Goal: Task Accomplishment & Management: Manage account settings

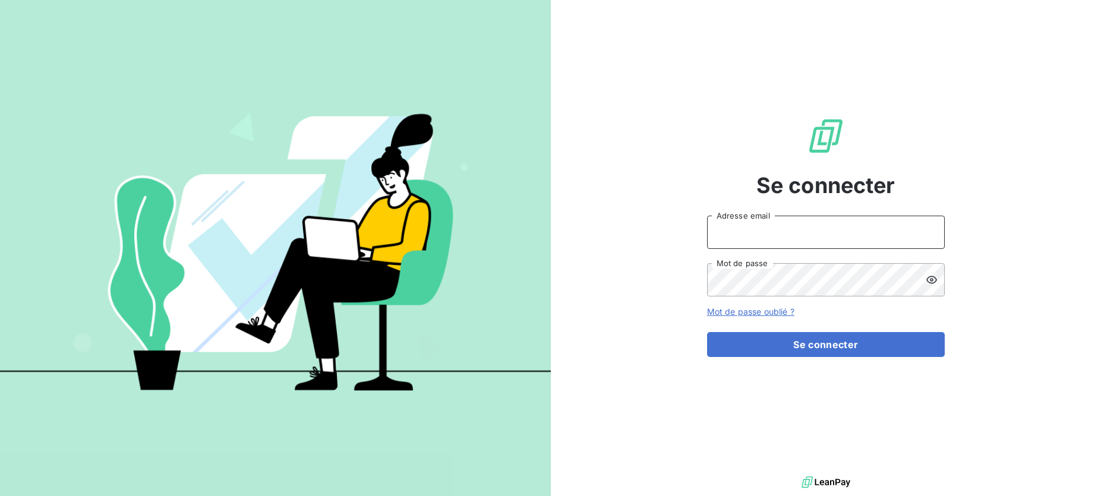
click at [728, 235] on input "Adresse email" at bounding box center [826, 232] width 238 height 33
type input "vincent.debzac@crous-bfc.fr"
click at [707, 332] on button "Se connecter" at bounding box center [826, 344] width 238 height 25
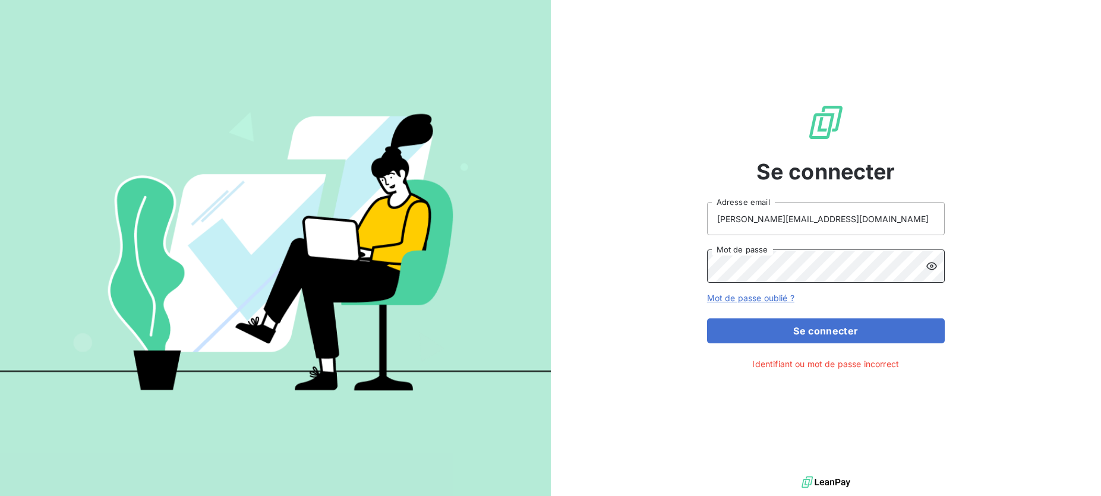
click at [707, 318] on button "Se connecter" at bounding box center [826, 330] width 238 height 25
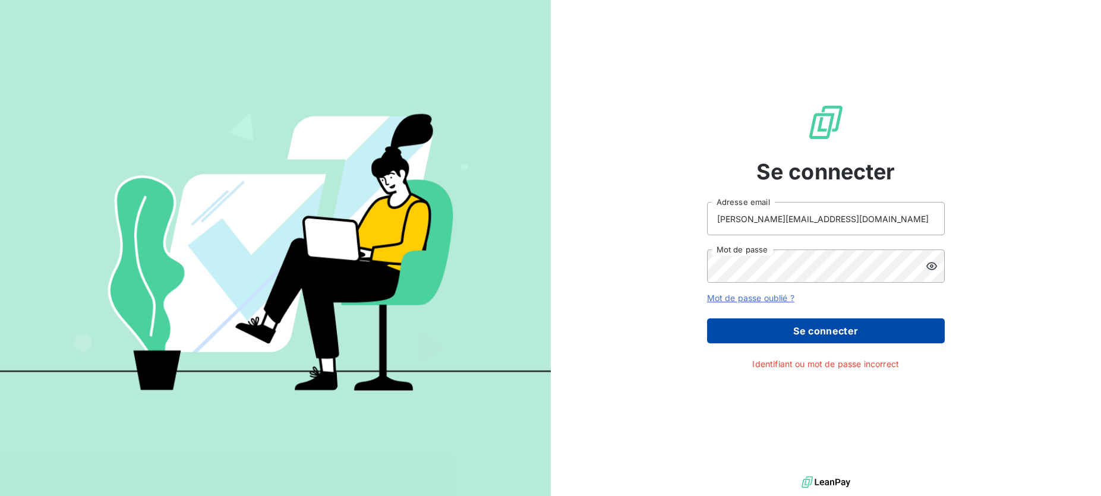
click at [841, 335] on button "Se connecter" at bounding box center [826, 330] width 238 height 25
click at [832, 328] on button "Se connecter" at bounding box center [826, 330] width 238 height 25
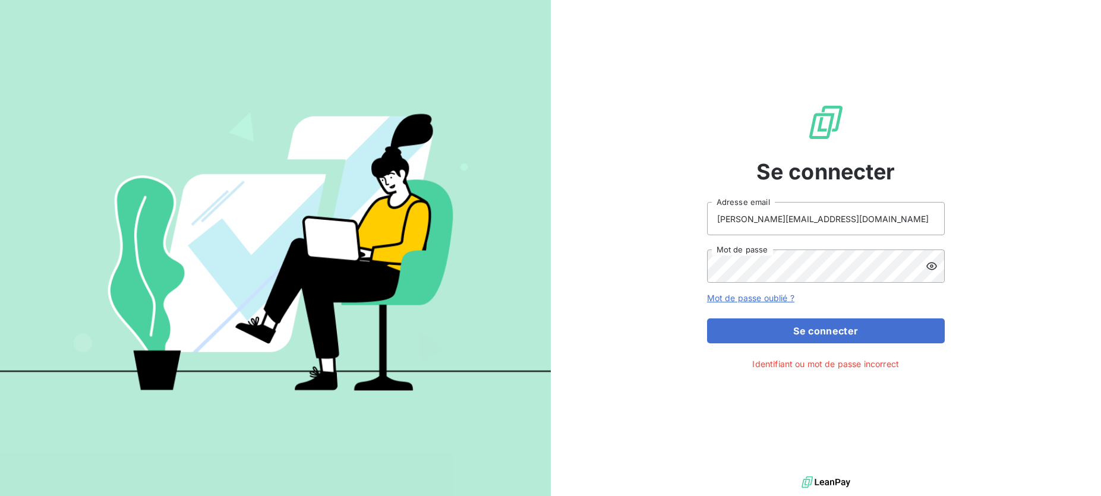
click at [938, 263] on div at bounding box center [934, 265] width 19 height 33
click at [707, 318] on button "Se connecter" at bounding box center [826, 330] width 238 height 25
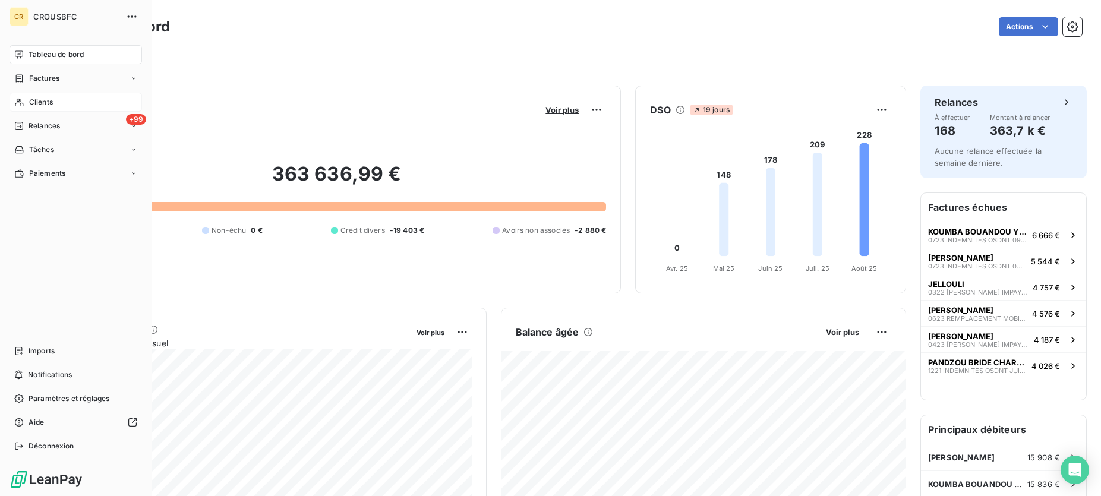
click at [38, 99] on span "Clients" at bounding box center [41, 102] width 24 height 11
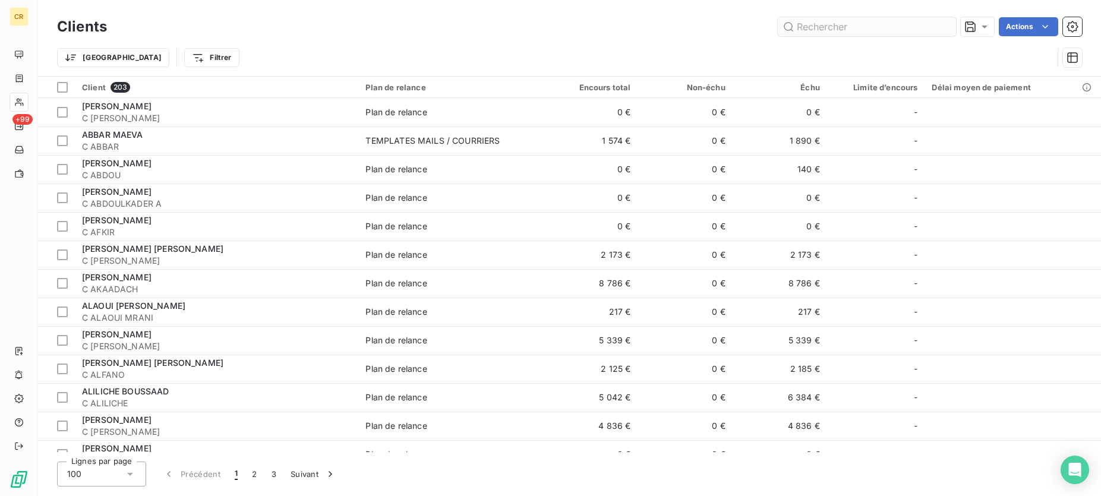
click at [865, 25] on input "text" at bounding box center [867, 26] width 178 height 19
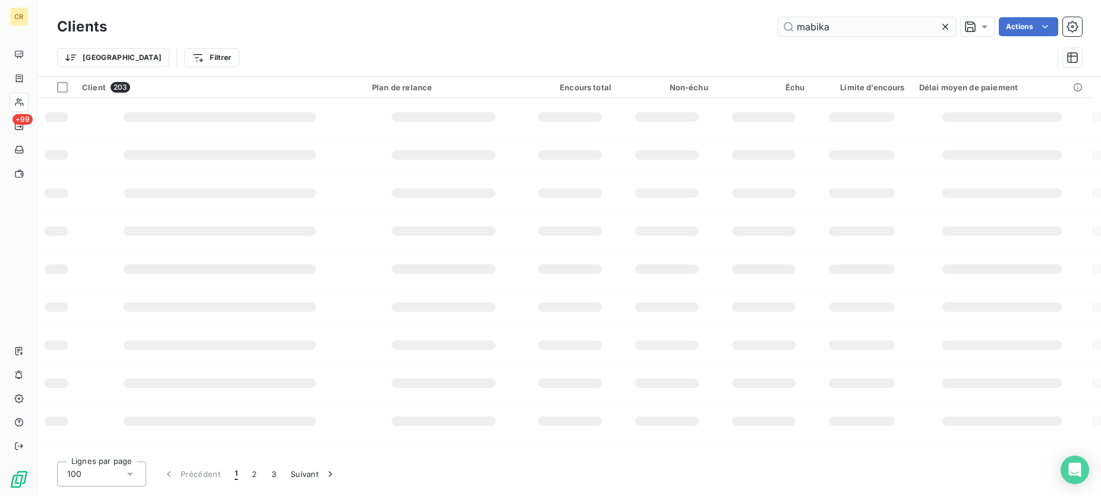
type input "mabika"
